Goal: Task Accomplishment & Management: Use online tool/utility

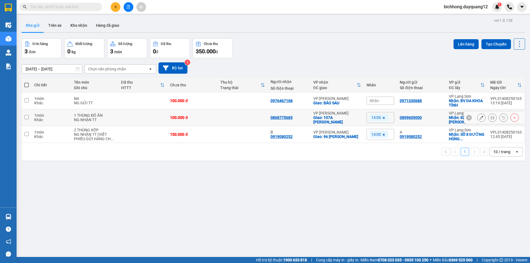
click at [29, 117] on td at bounding box center [27, 117] width 10 height 17
checkbox input "true"
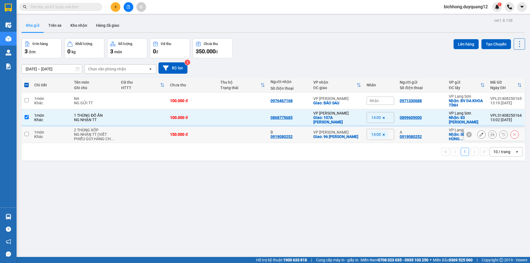
click at [27, 135] on input "checkbox" at bounding box center [27, 134] width 4 height 4
checkbox input "true"
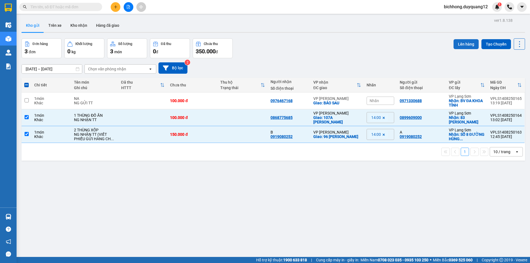
click at [458, 43] on button "Lên hàng" at bounding box center [465, 44] width 25 height 10
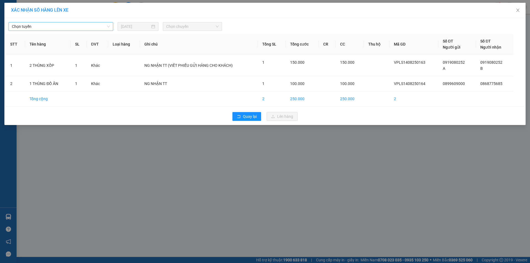
click at [87, 27] on span "Chọn tuyến" at bounding box center [61, 26] width 98 height 8
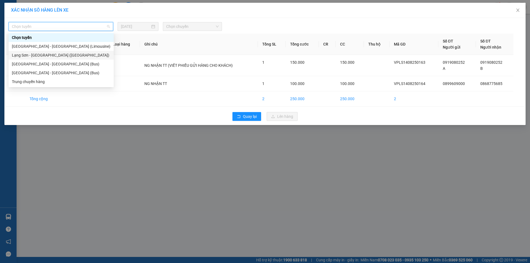
click at [58, 55] on div "Lạng Sơn - [GEOGRAPHIC_DATA] ([GEOGRAPHIC_DATA])" at bounding box center [61, 55] width 98 height 6
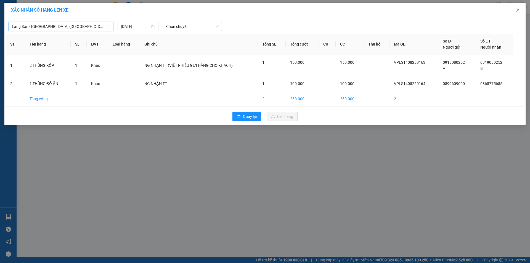
click at [205, 26] on span "Chọn chuyến" at bounding box center [192, 26] width 52 height 8
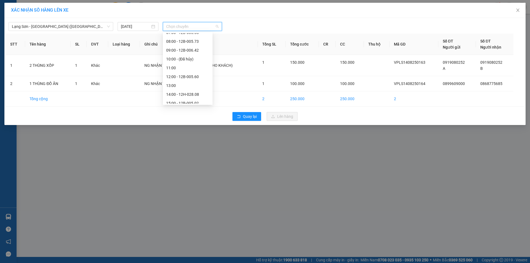
scroll to position [42, 0]
click at [194, 92] on div "14:00 - 12H-028.08" at bounding box center [187, 92] width 43 height 6
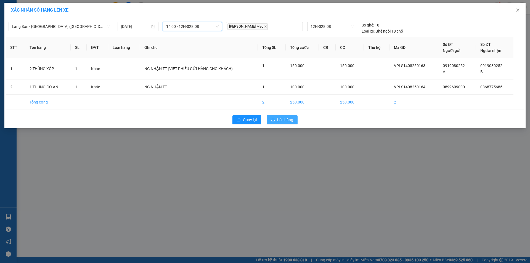
drag, startPoint x: 284, startPoint y: 120, endPoint x: 290, endPoint y: 114, distance: 7.8
click at [284, 119] on span "Lên hàng" at bounding box center [285, 120] width 16 height 6
